Goal: Check status: Check status

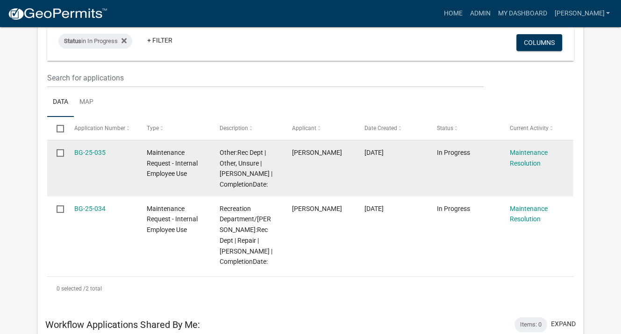
scroll to position [93, 0]
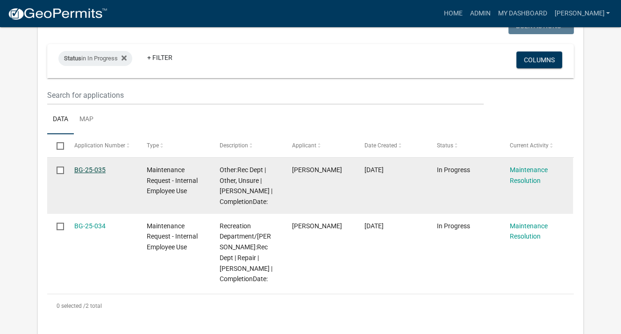
click at [91, 166] on link "BG-25-035" at bounding box center [89, 169] width 31 height 7
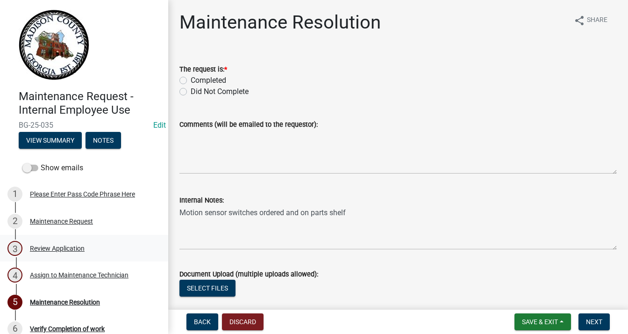
click at [64, 249] on div "Review Application" at bounding box center [57, 248] width 55 height 7
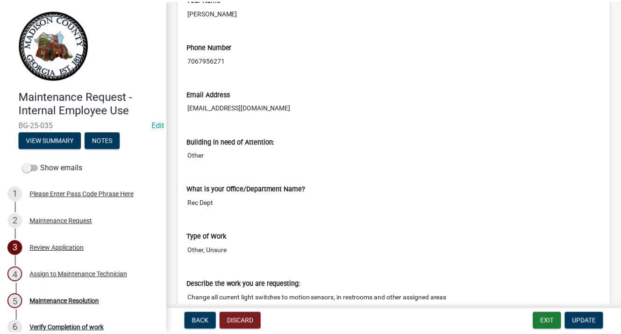
scroll to position [234, 0]
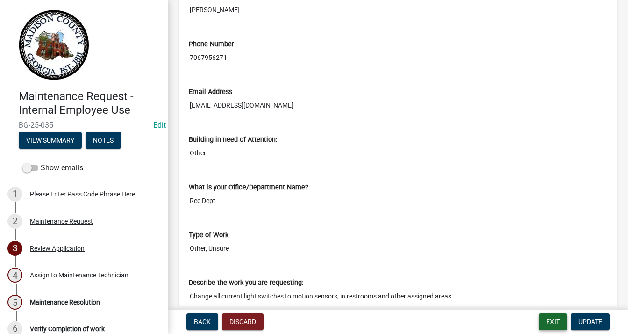
click at [551, 316] on button "Exit" at bounding box center [553, 321] width 29 height 17
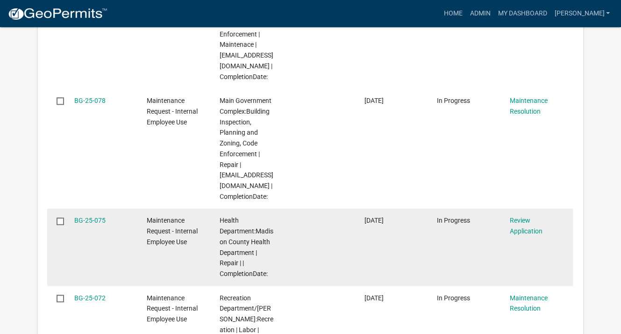
scroll to position [701, 0]
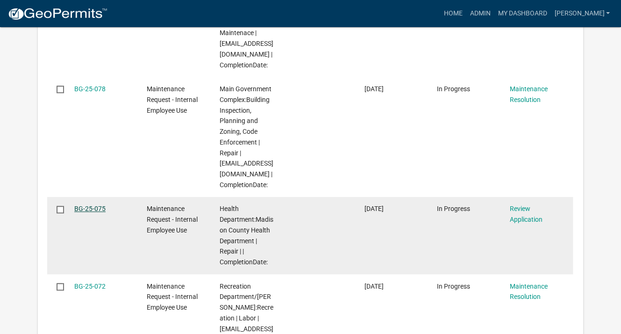
click at [86, 208] on link "BG-25-075" at bounding box center [89, 208] width 31 height 7
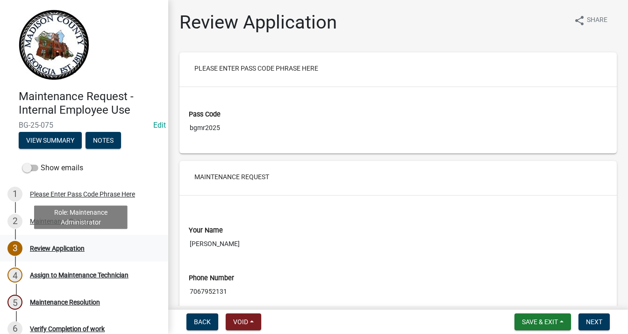
click at [66, 248] on div "Review Application" at bounding box center [57, 248] width 55 height 7
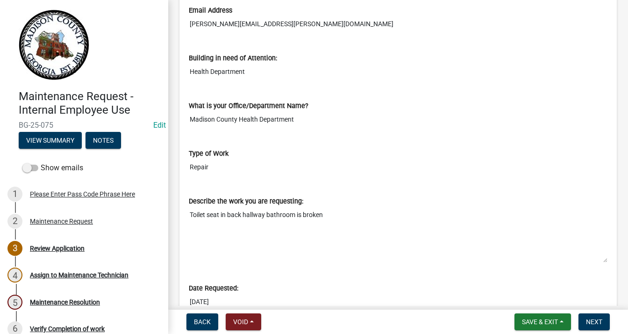
scroll to position [327, 0]
